Goal: Information Seeking & Learning: Find specific fact

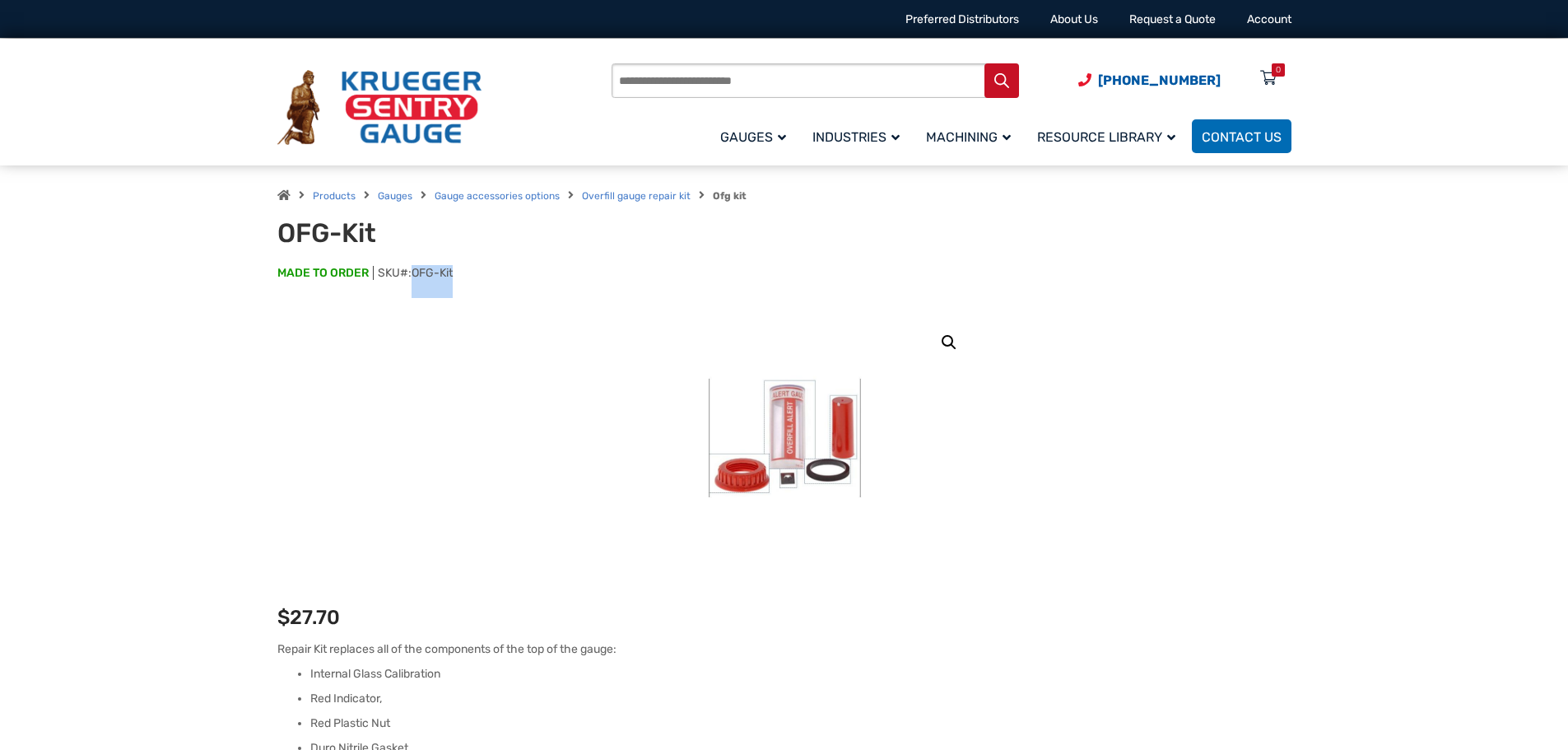
drag, startPoint x: 411, startPoint y: 270, endPoint x: 456, endPoint y: 271, distance: 45.0
click at [456, 271] on p "MADE TO ORDER SKU#: OFG-Kit" at bounding box center [785, 281] width 1014 height 33
copy span "OFG-Kit"
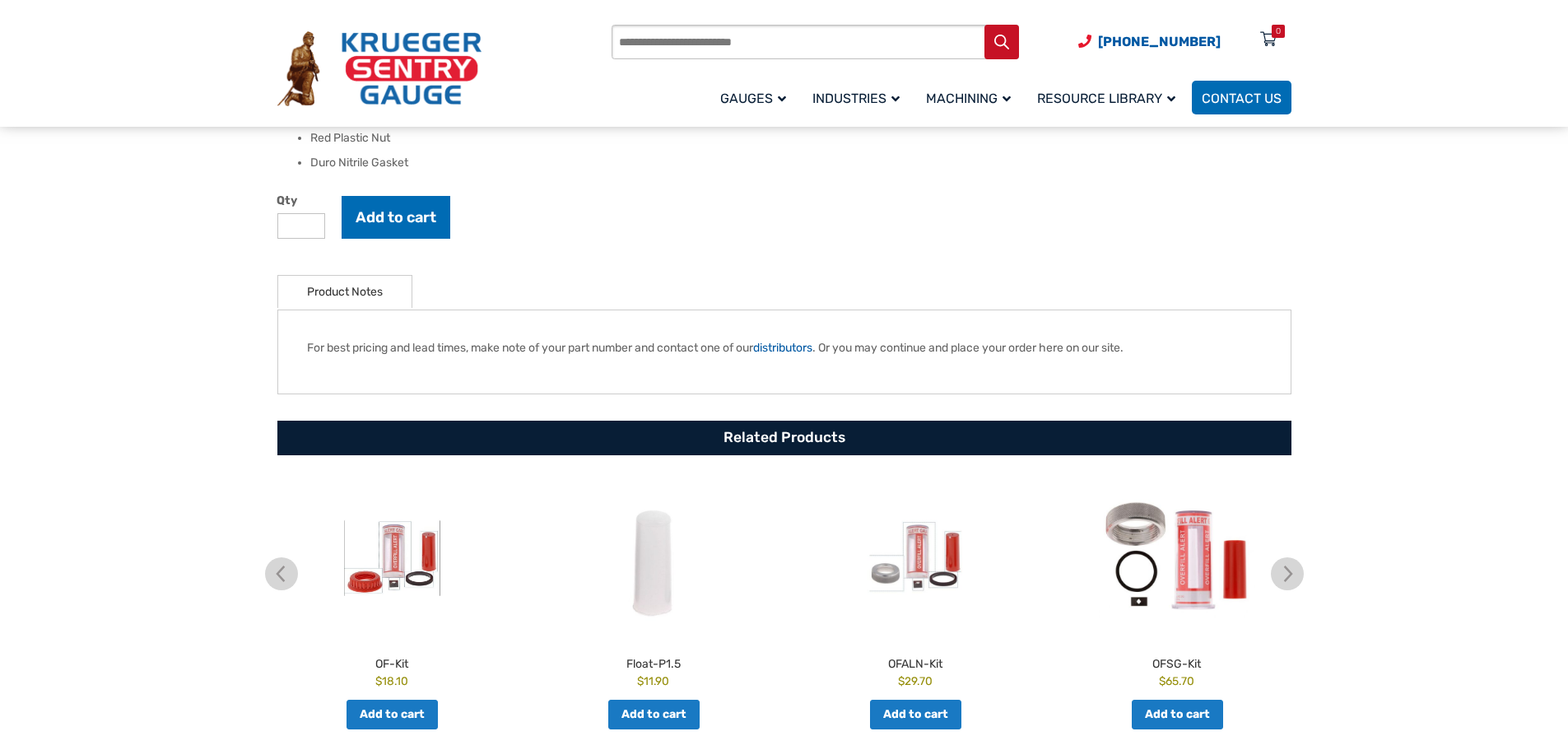
scroll to position [741, 0]
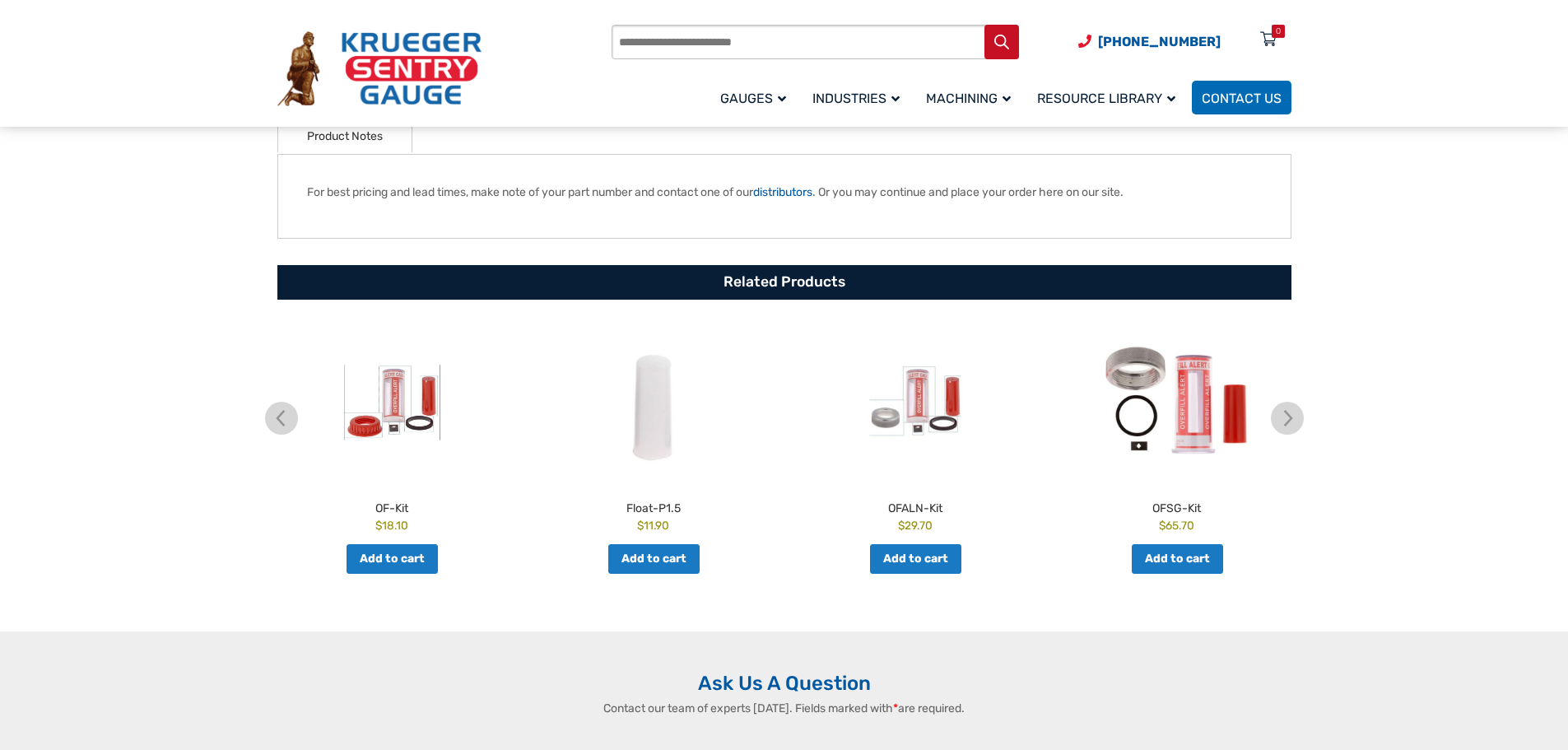
click at [389, 499] on h2 "OF-Kit" at bounding box center [391, 505] width 253 height 23
click at [413, 392] on img at bounding box center [391, 402] width 253 height 157
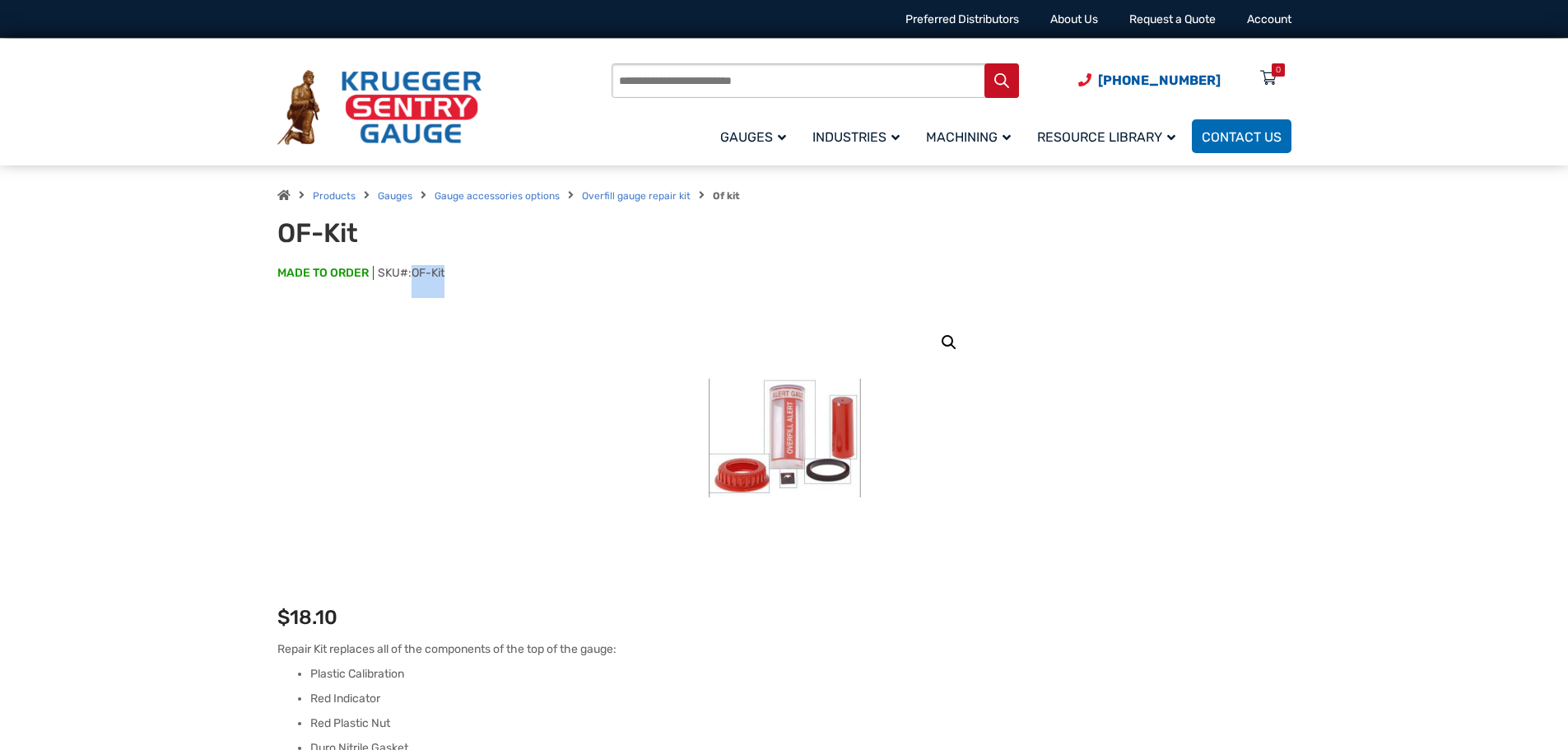
drag, startPoint x: 414, startPoint y: 271, endPoint x: 450, endPoint y: 276, distance: 36.3
click at [450, 276] on p "MADE TO ORDER SKU#: OF-Kit" at bounding box center [785, 281] width 1014 height 33
copy span "OF-Kit"
